Goal: Check status: Check status

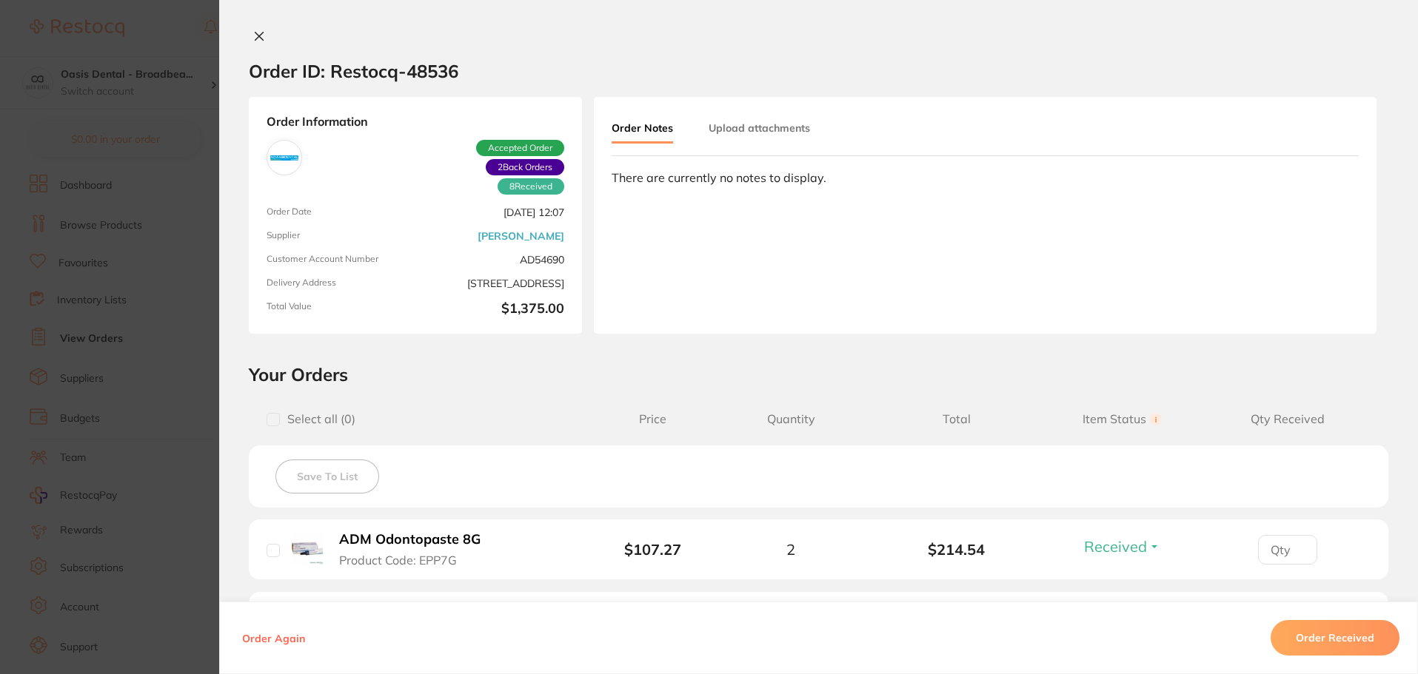
click at [251, 30] on button at bounding box center [259, 38] width 21 height 16
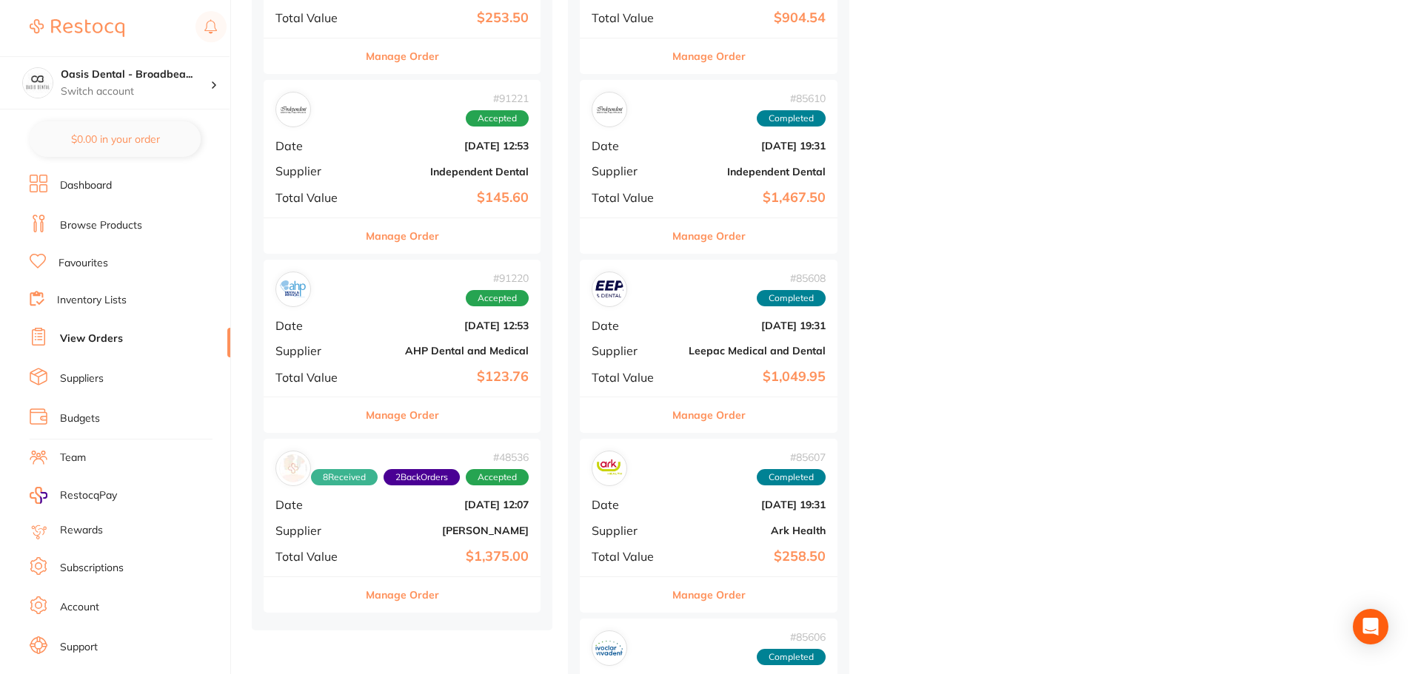
scroll to position [3553, 0]
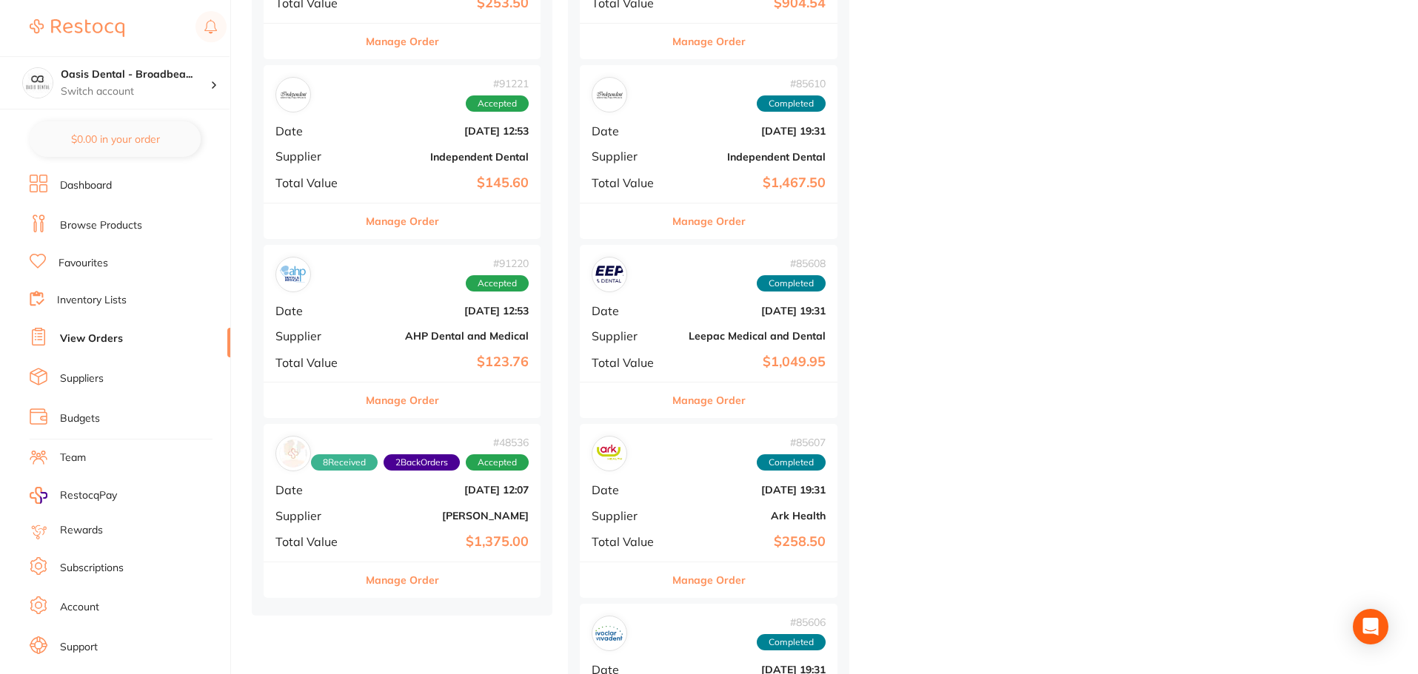
click at [507, 518] on b "[PERSON_NAME]" at bounding box center [448, 516] width 161 height 12
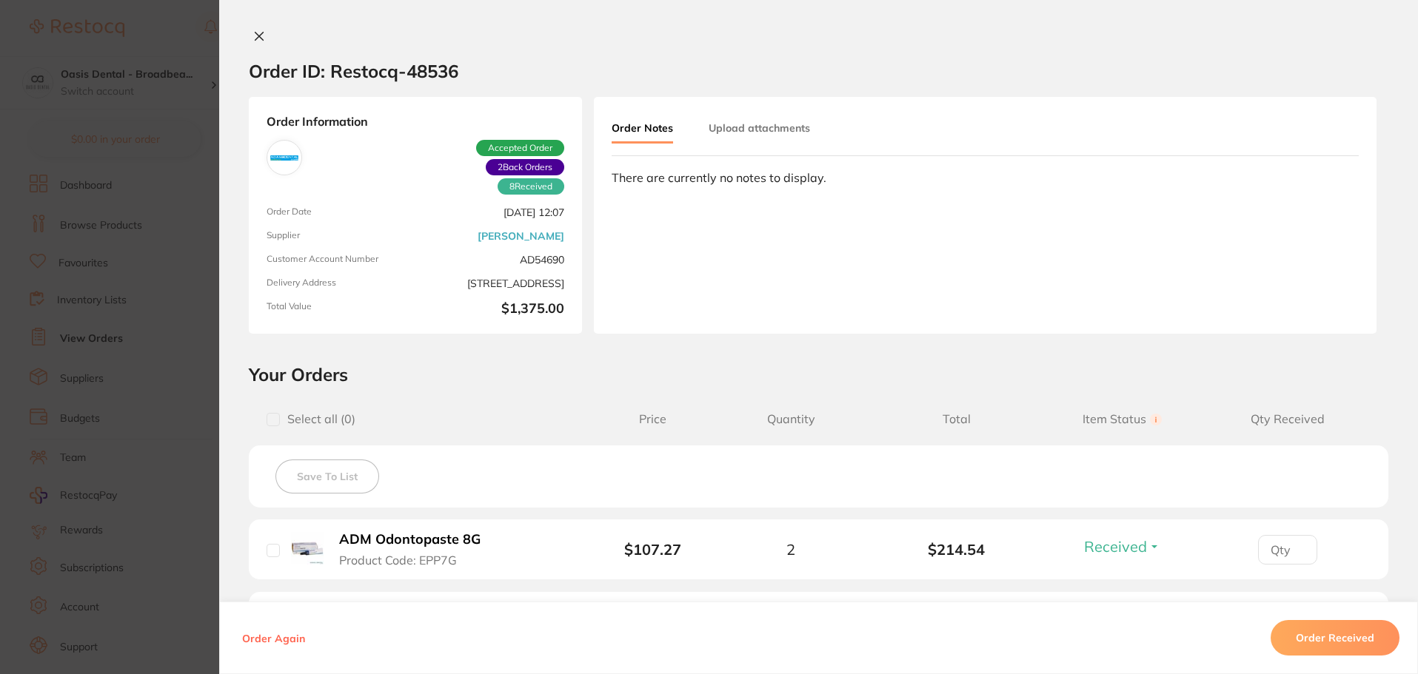
click at [256, 29] on div "Order ID: Restocq- 48536 Order Information 8 Received 2 Back Orders Accepted Or…" at bounding box center [818, 337] width 1199 height 674
click at [254, 36] on icon at bounding box center [259, 36] width 12 height 12
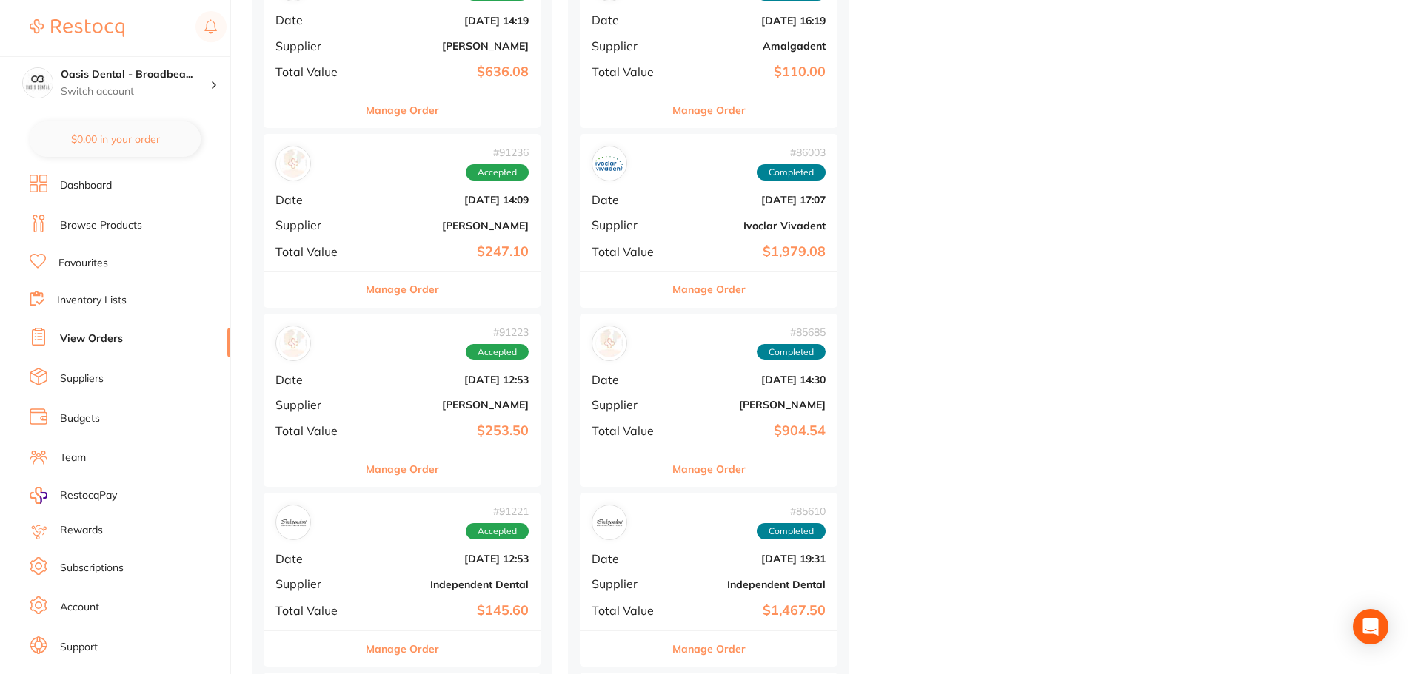
scroll to position [3035, 0]
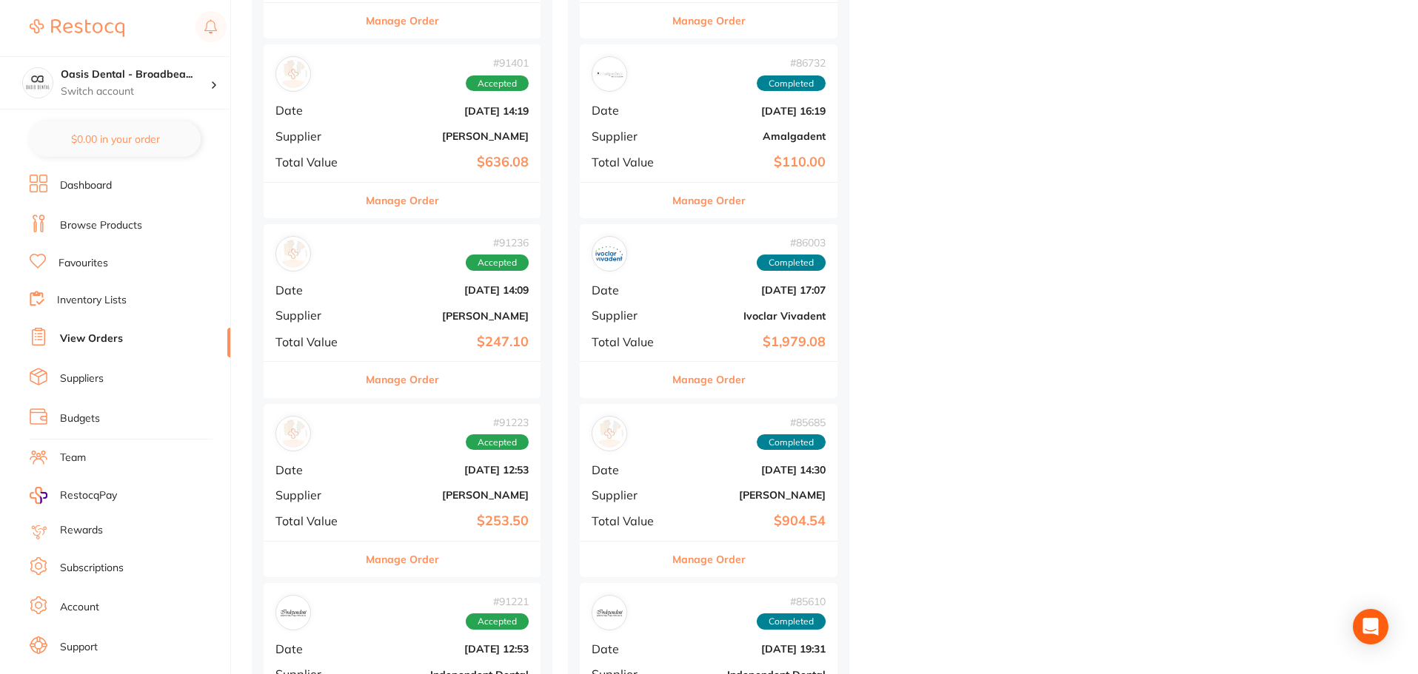
click at [507, 134] on b "[PERSON_NAME]" at bounding box center [448, 136] width 161 height 12
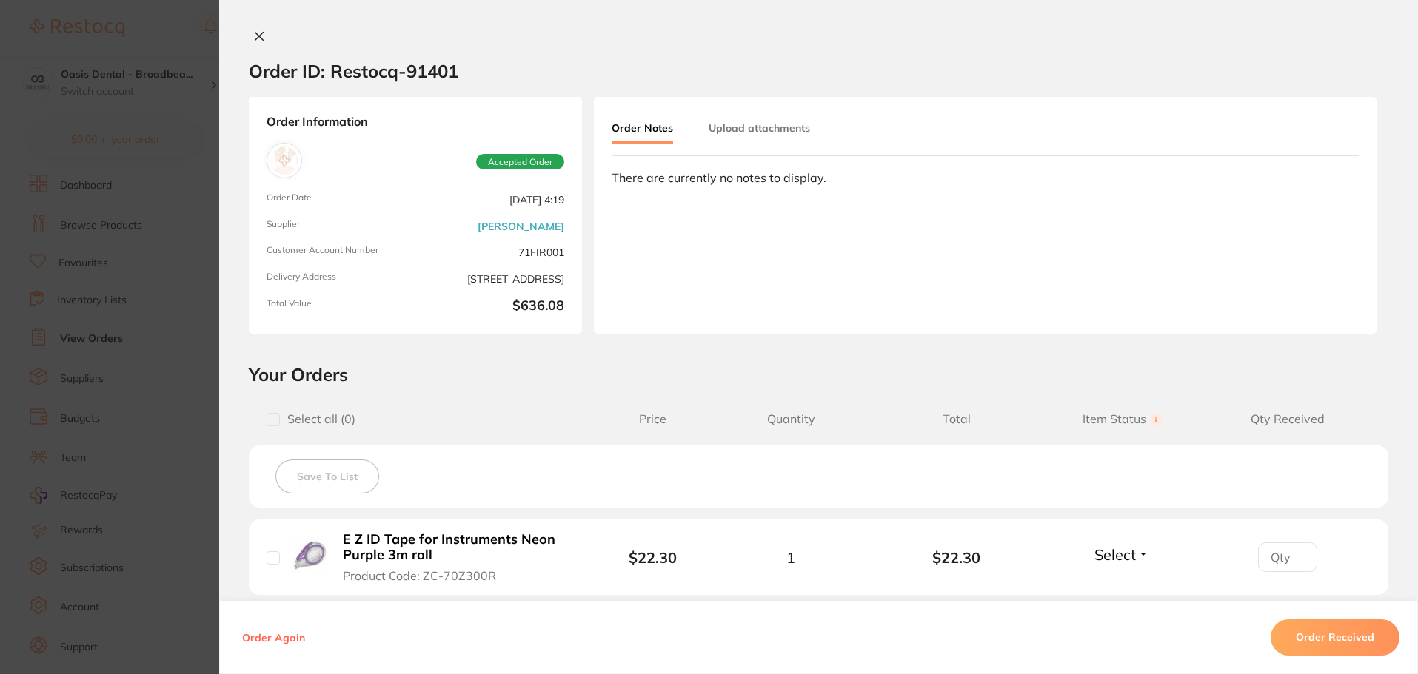
scroll to position [2591, 0]
click at [257, 30] on icon at bounding box center [259, 36] width 12 height 12
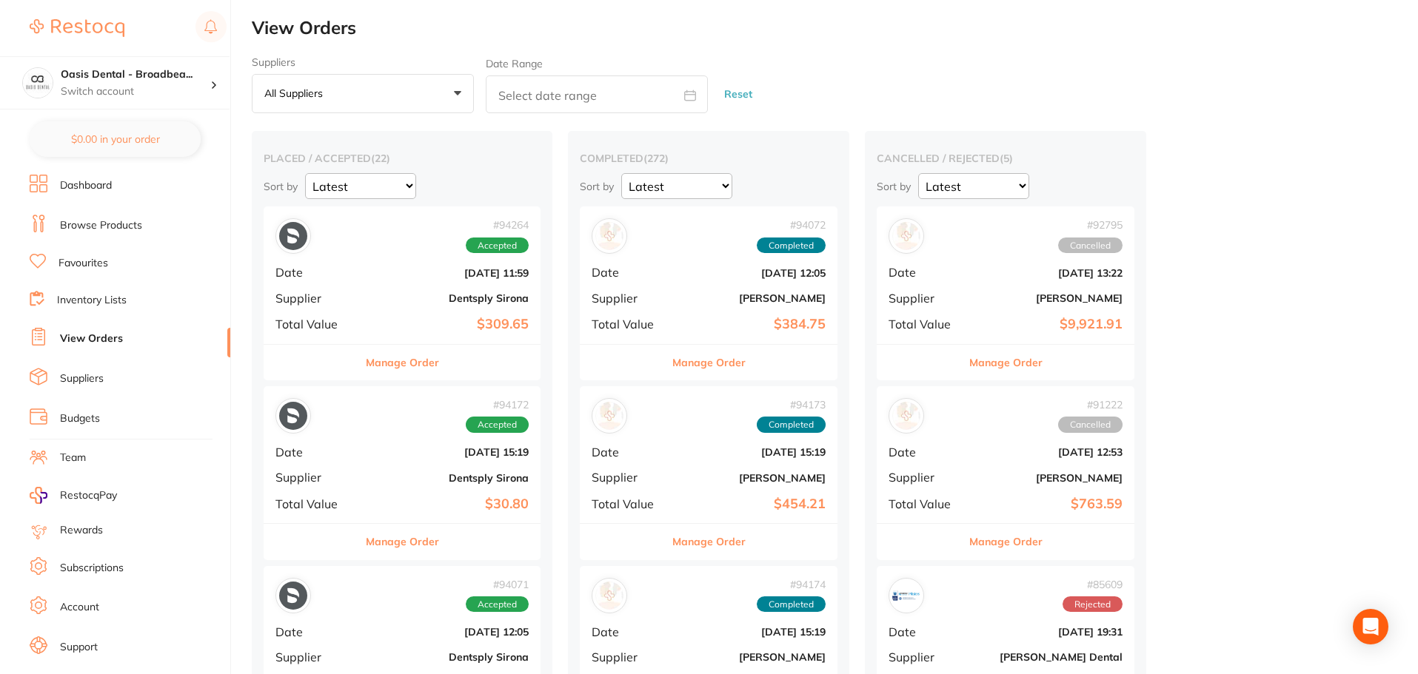
click at [757, 466] on div "# 94173 Completed Date [DATE] 15:19 Supplier [PERSON_NAME] Total Value $454.21" at bounding box center [709, 454] width 258 height 137
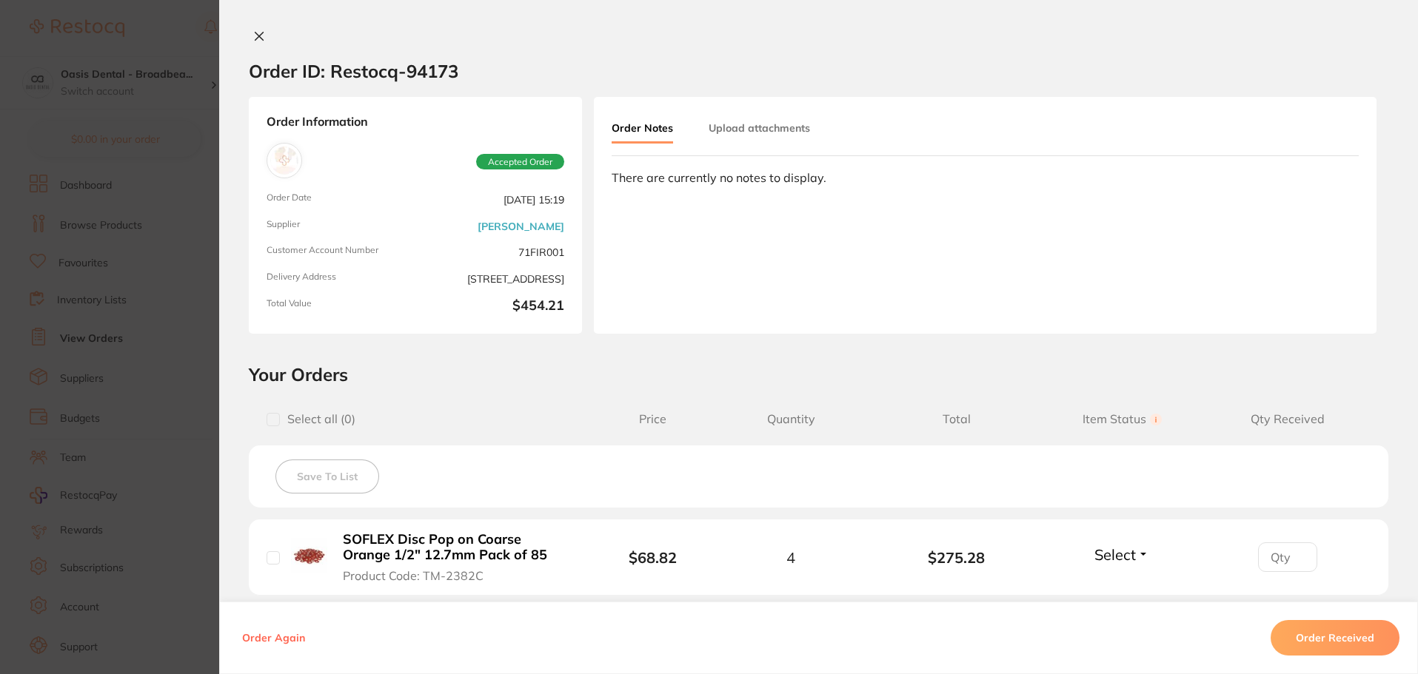
click at [809, 432] on div "Select all ( 0 ) Price Quantity Total Item Status You can use this feature to t…" at bounding box center [818, 420] width 1139 height 38
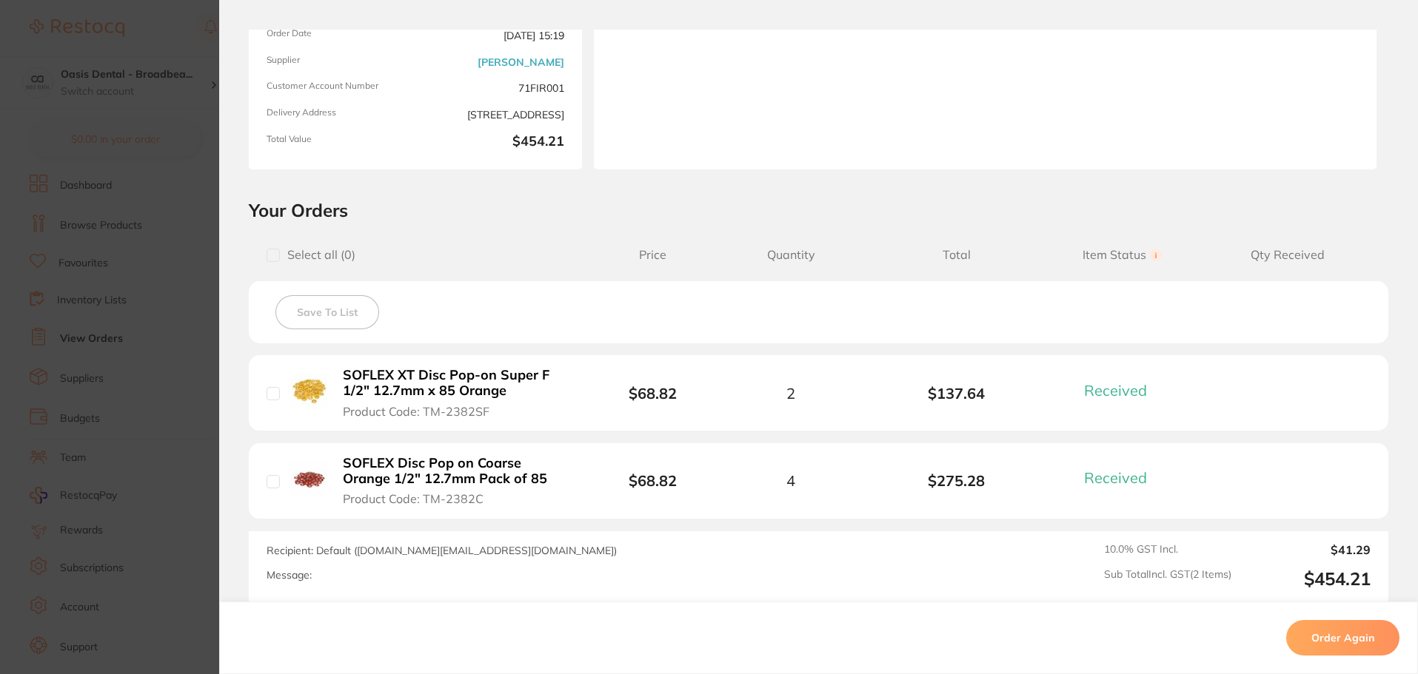
scroll to position [238, 0]
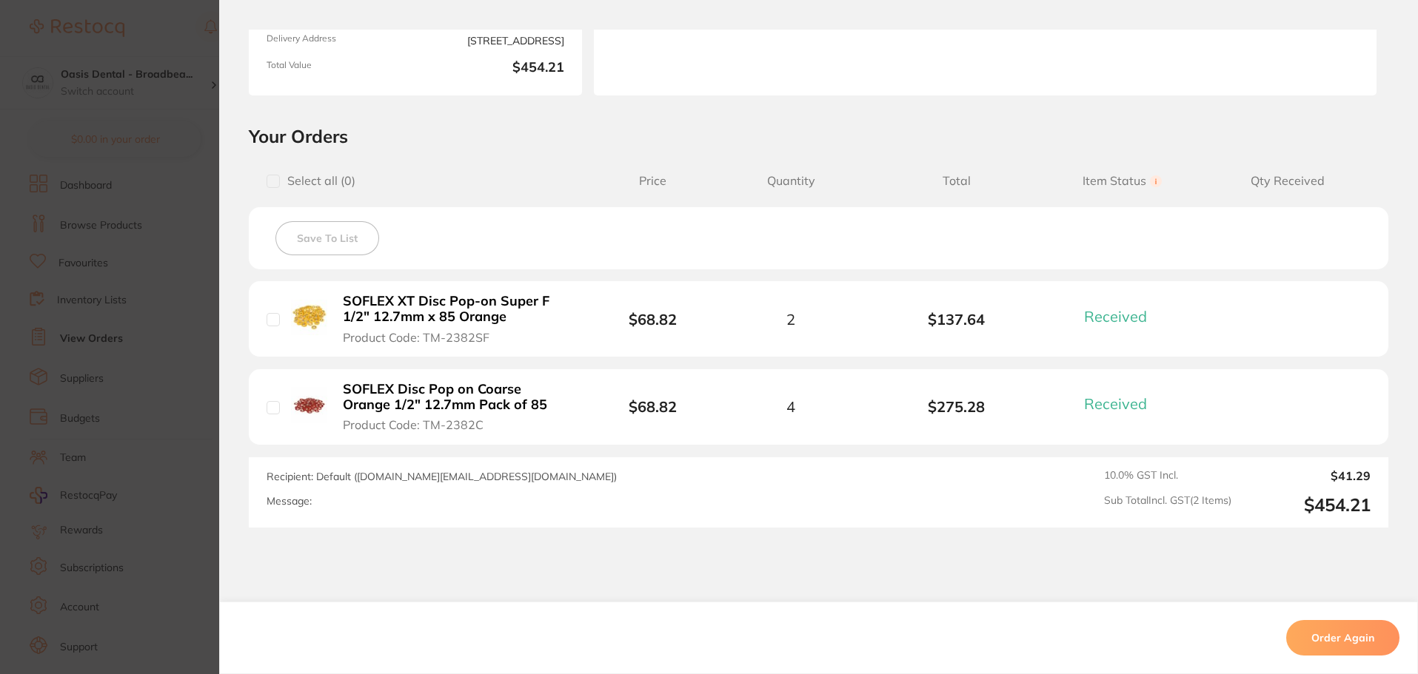
drag, startPoint x: 693, startPoint y: 449, endPoint x: 817, endPoint y: 634, distance: 222.6
click at [817, 634] on div "Order Again" at bounding box center [818, 638] width 1199 height 73
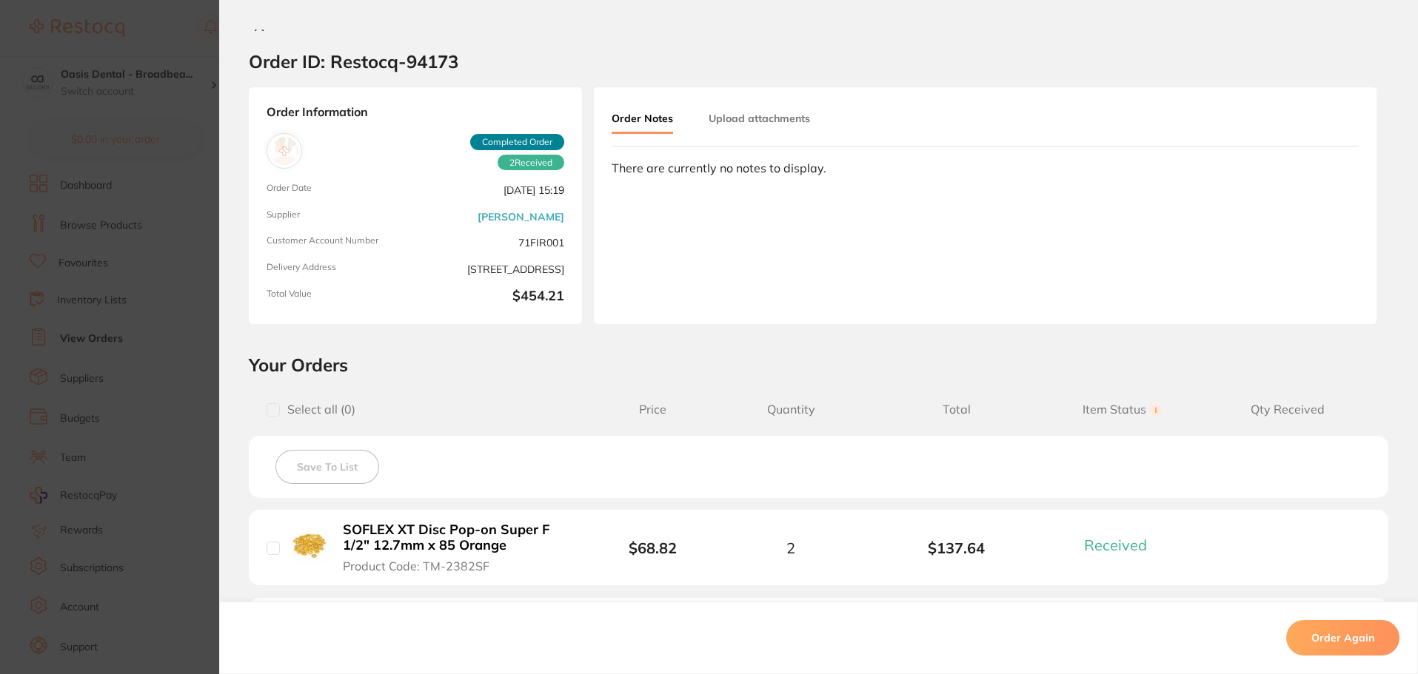
scroll to position [0, 0]
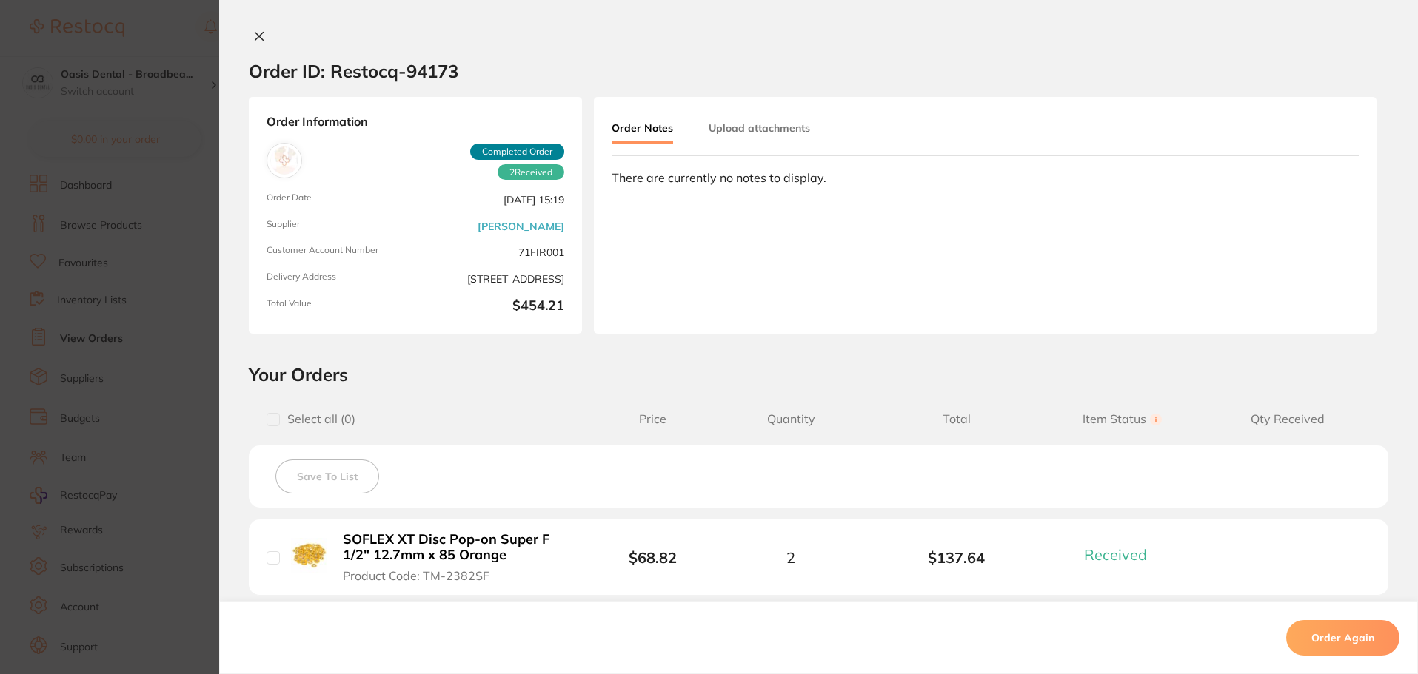
click at [262, 28] on div "Order ID: Restocq- 94173 Order Information 2 Received Completed Order Order Dat…" at bounding box center [818, 337] width 1199 height 674
click at [255, 35] on icon at bounding box center [259, 36] width 12 height 12
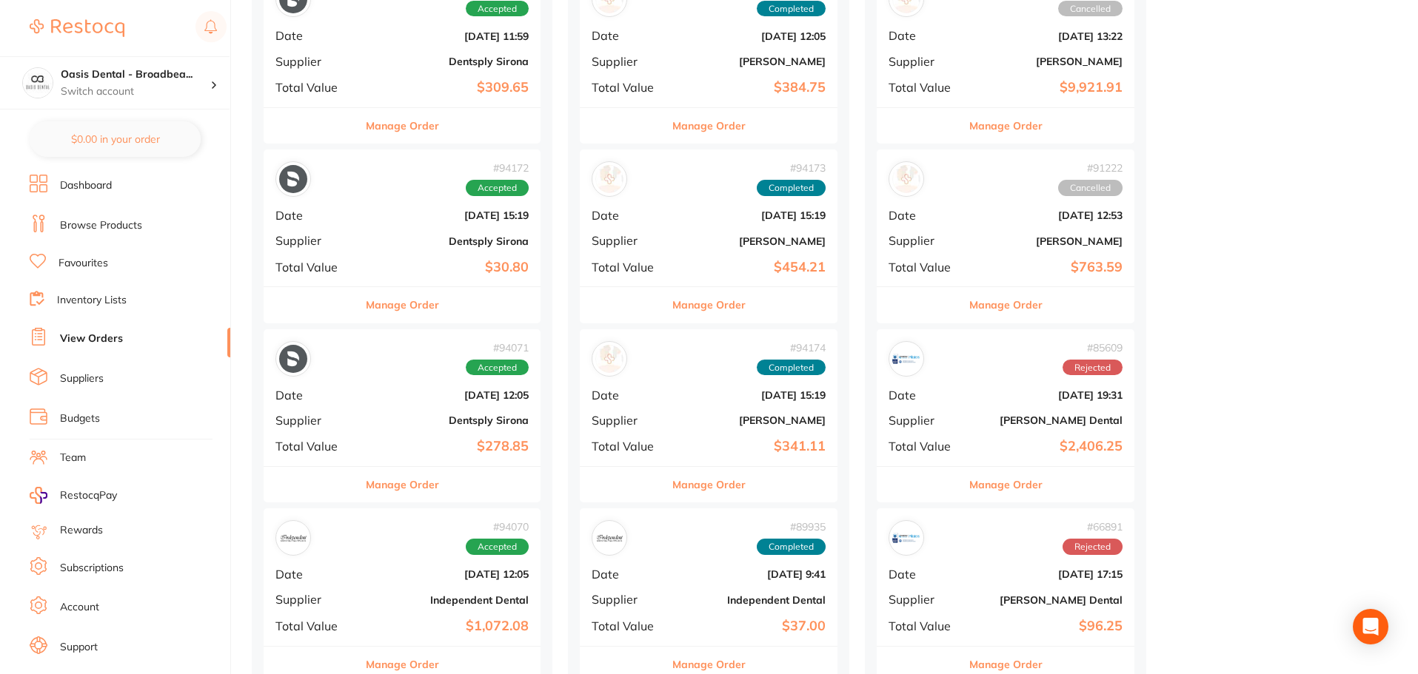
scroll to position [148, 0]
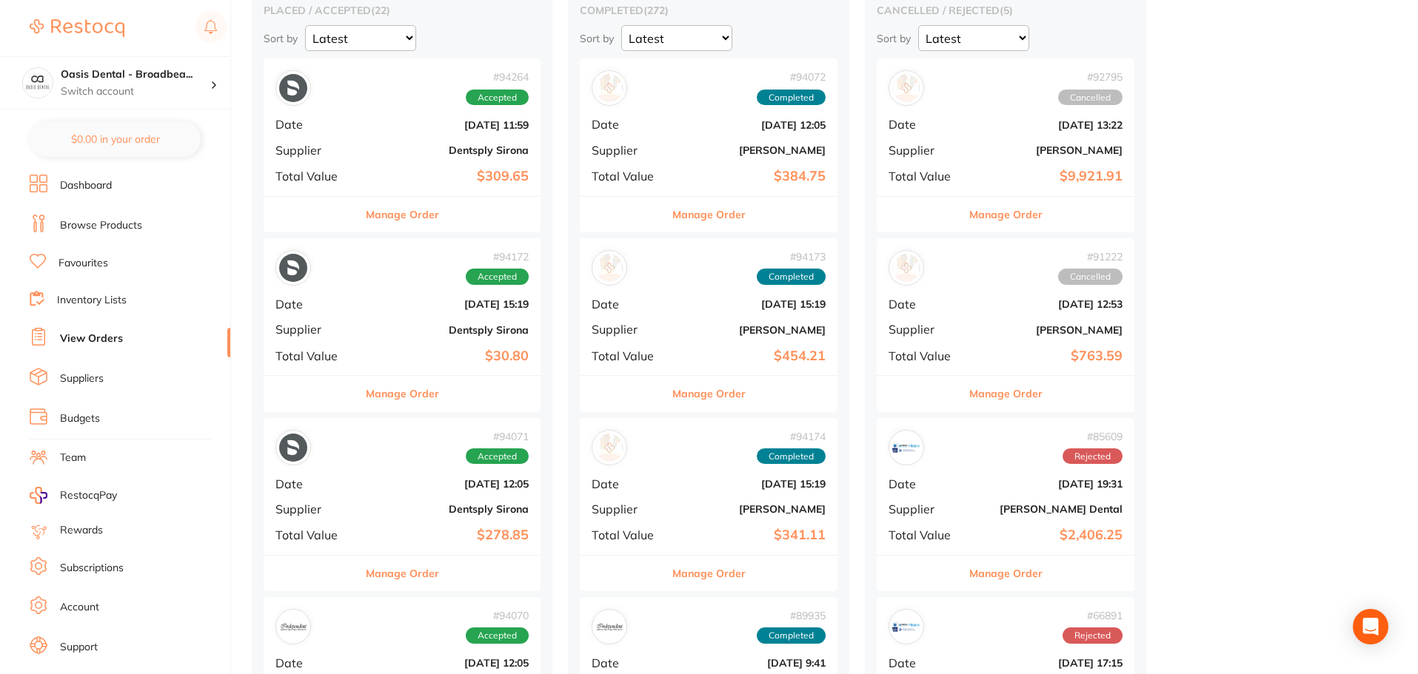
click at [798, 135] on div "# 94072 Completed Date [DATE] 12:05 Supplier [PERSON_NAME] Total Value $384.75" at bounding box center [709, 126] width 258 height 137
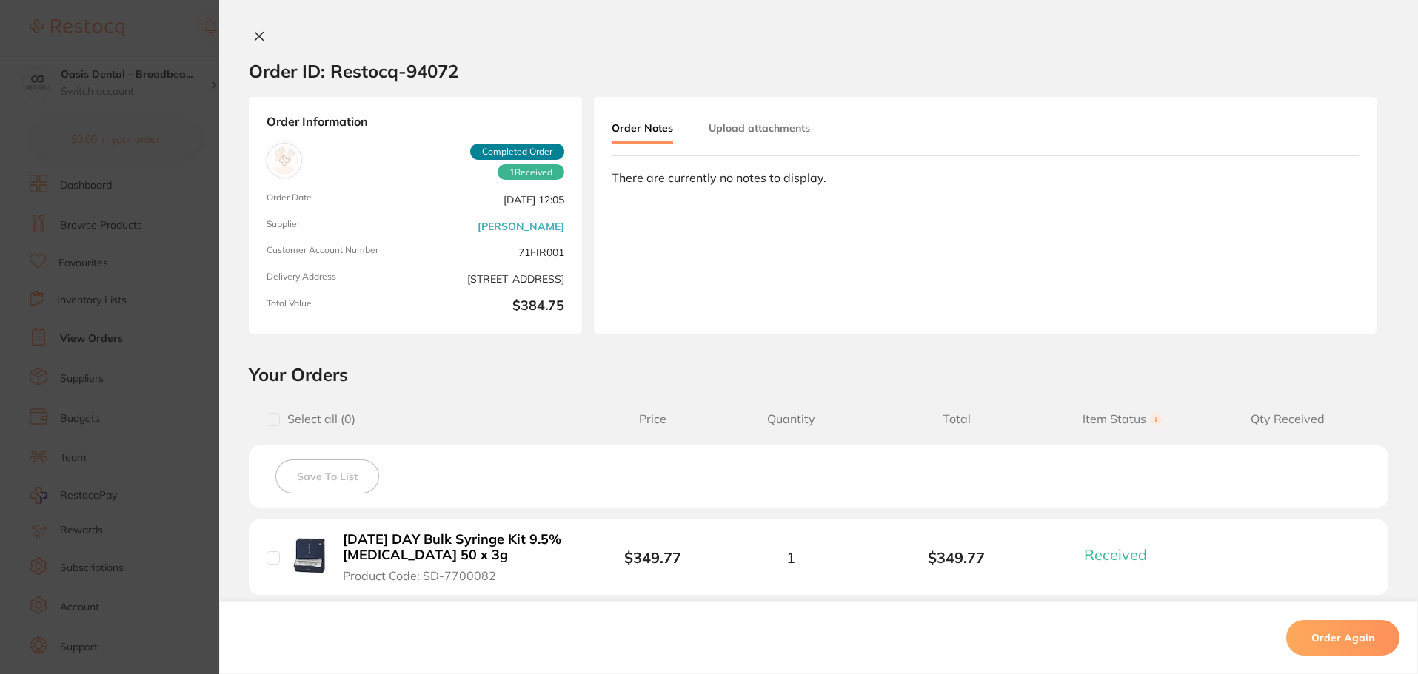
click at [255, 36] on icon at bounding box center [259, 37] width 8 height 8
